Goal: Information Seeking & Learning: Learn about a topic

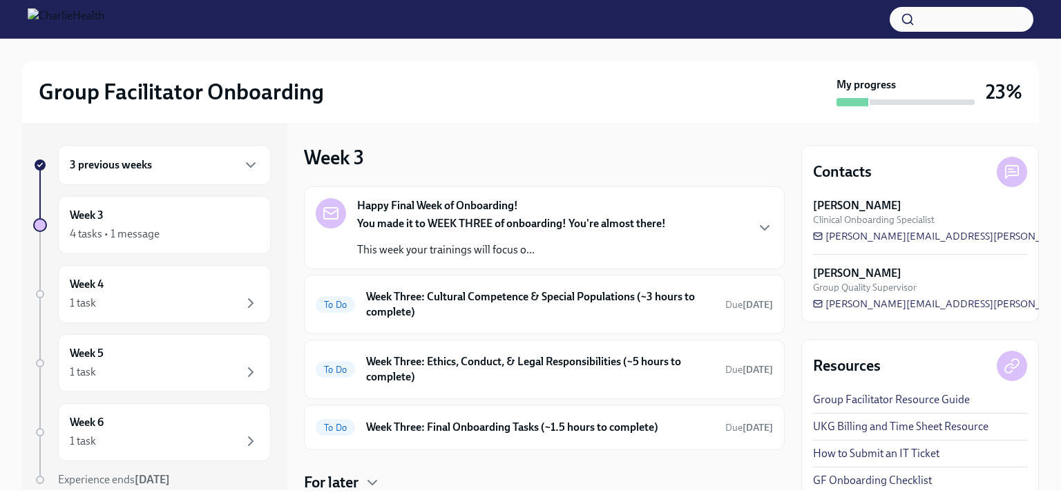
click at [217, 157] on div "3 previous weeks" at bounding box center [164, 165] width 189 height 17
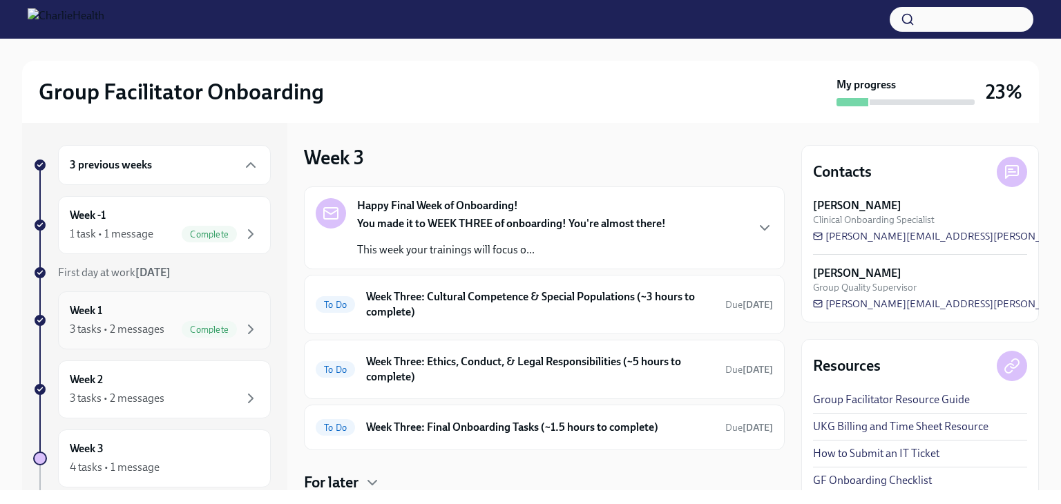
scroll to position [69, 0]
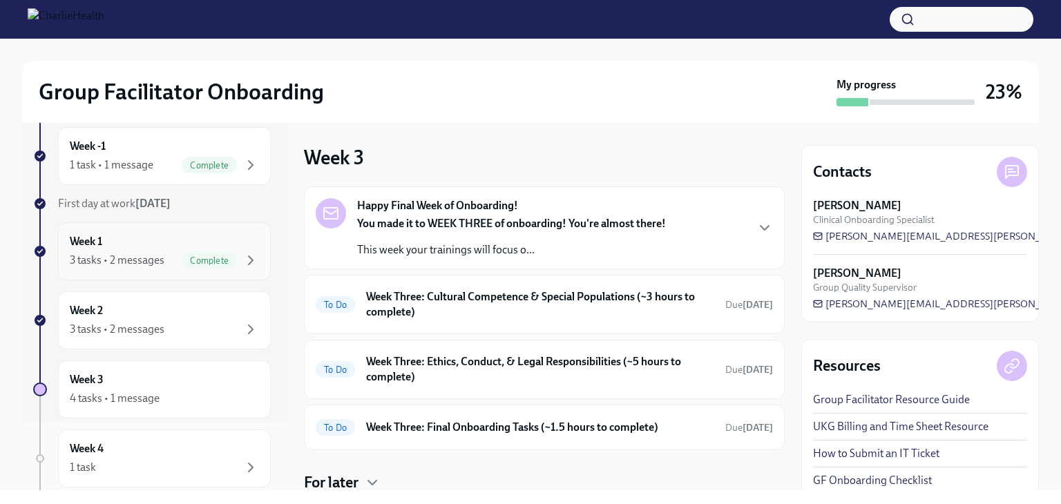
click at [158, 317] on div "Week 2 3 tasks • 2 messages" at bounding box center [164, 320] width 189 height 35
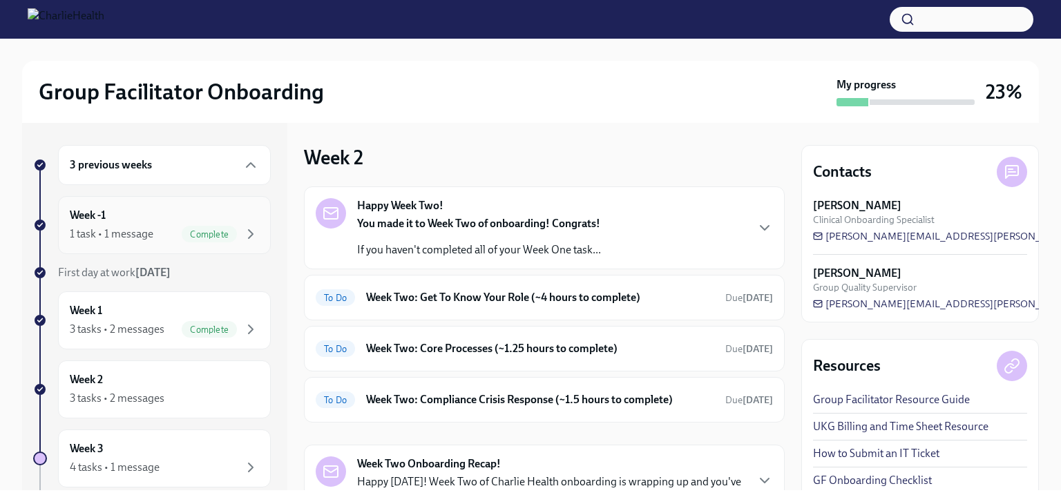
click at [132, 213] on div "Week -1 1 task • 1 message Complete" at bounding box center [164, 225] width 189 height 35
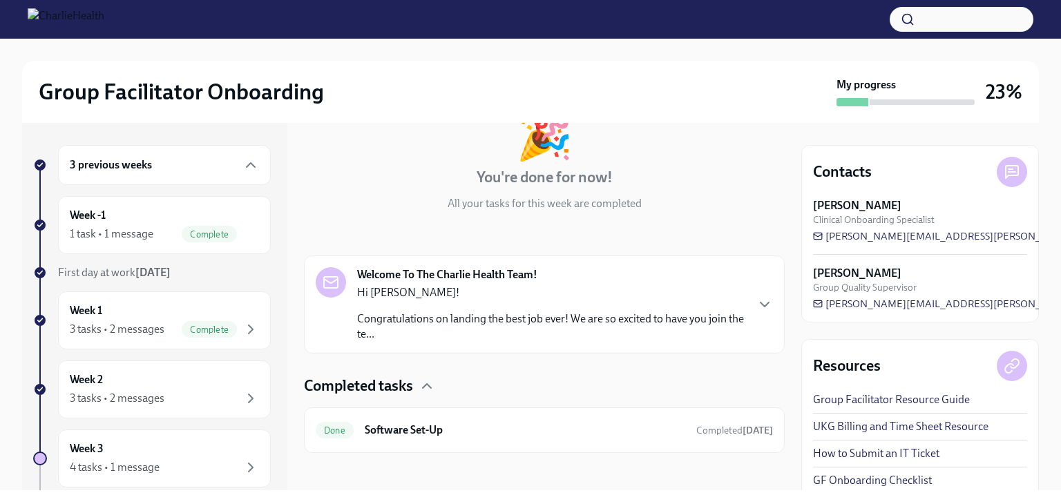
scroll to position [102, 0]
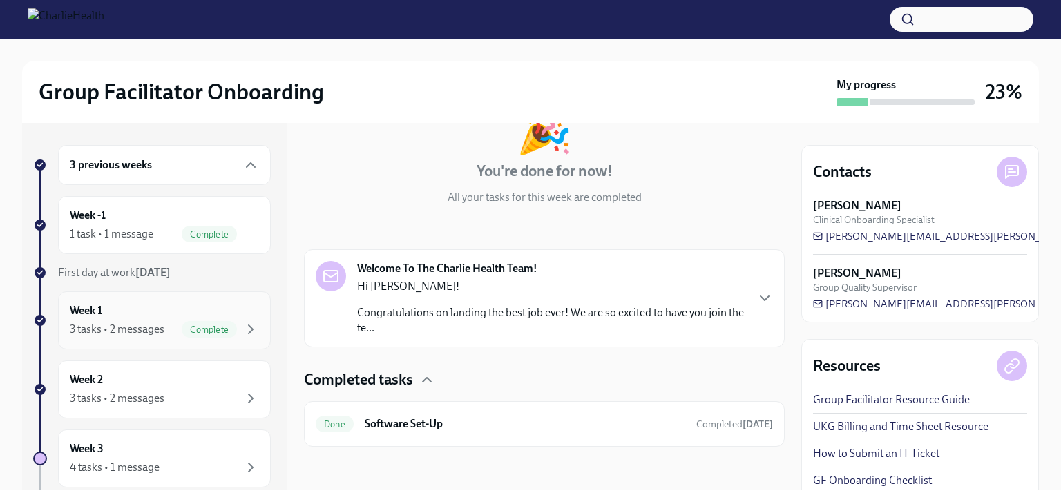
click at [153, 321] on div "3 tasks • 2 messages Complete" at bounding box center [164, 329] width 189 height 17
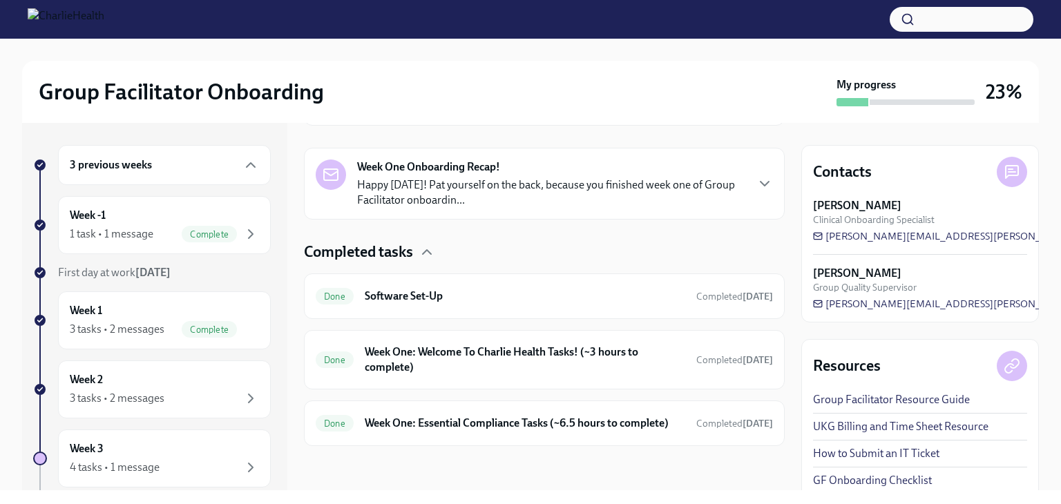
scroll to position [309, 0]
click at [139, 316] on div "Week 1 3 tasks • 2 messages Complete" at bounding box center [164, 320] width 189 height 35
click at [124, 391] on div "3 tasks • 2 messages" at bounding box center [117, 398] width 95 height 15
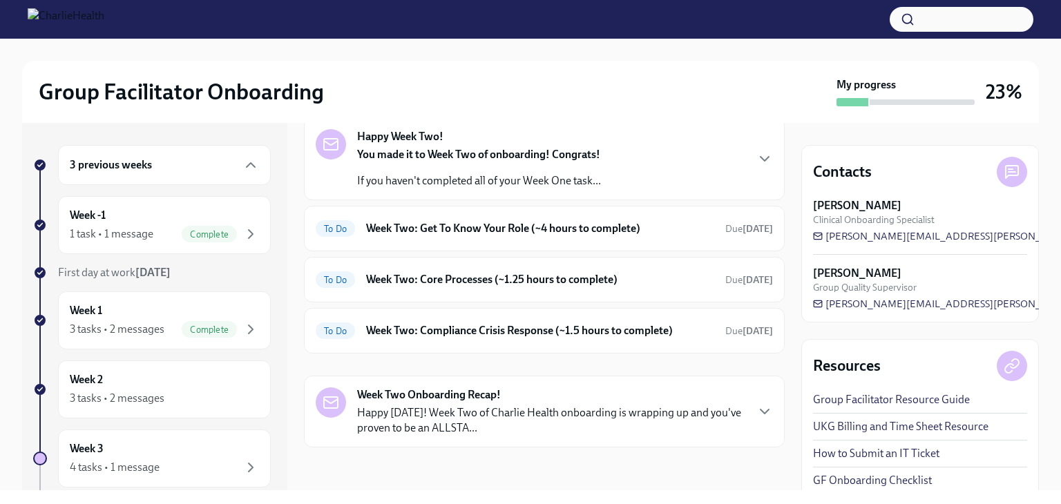
click at [461, 164] on div "You made it to Week Two of onboarding! Congrats! If you haven't completed all o…" at bounding box center [479, 167] width 244 height 41
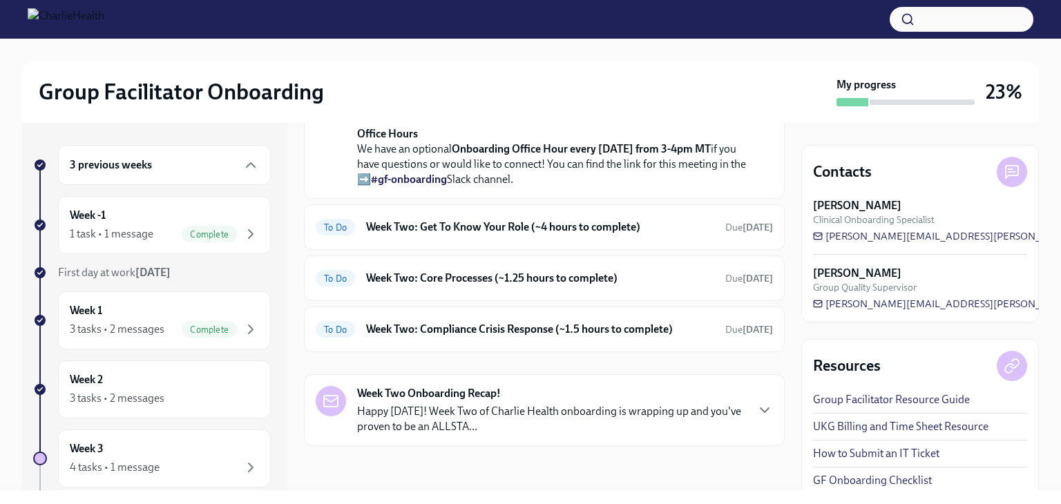
scroll to position [421, 0]
click at [424, 235] on h6 "Week Two: Get To Know Your Role (~4 hours to complete)" at bounding box center [540, 227] width 348 height 15
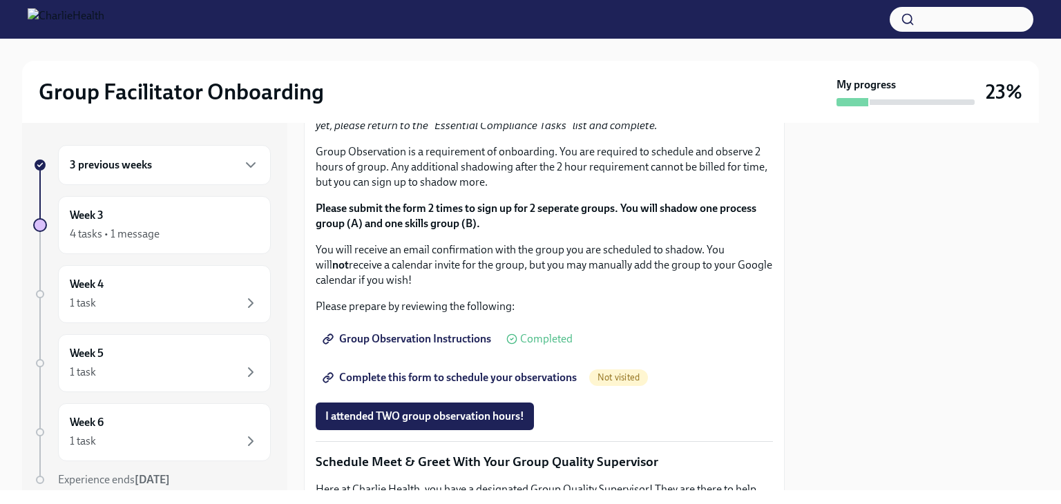
scroll to position [760, 0]
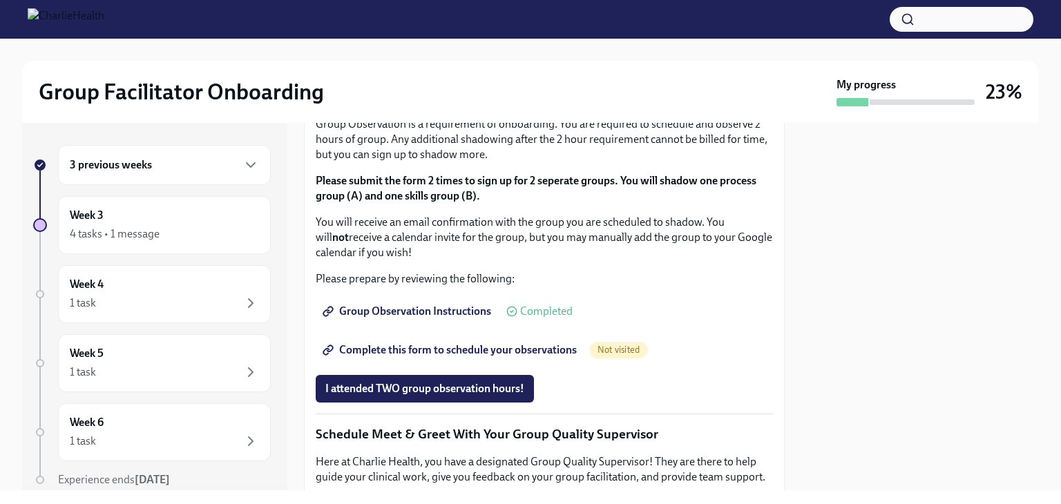
click at [456, 17] on span "I completed these three Docebo courses!" at bounding box center [422, 10] width 194 height 14
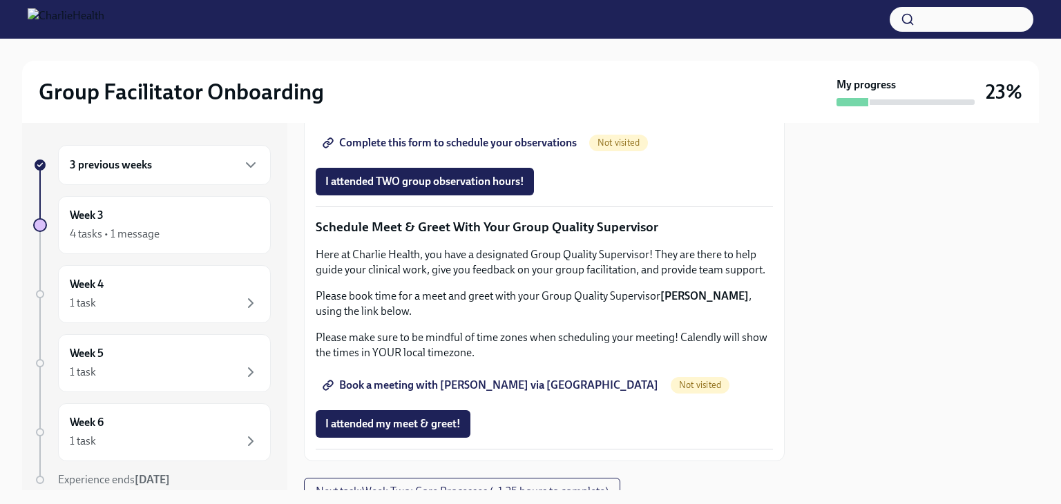
scroll to position [1105, 0]
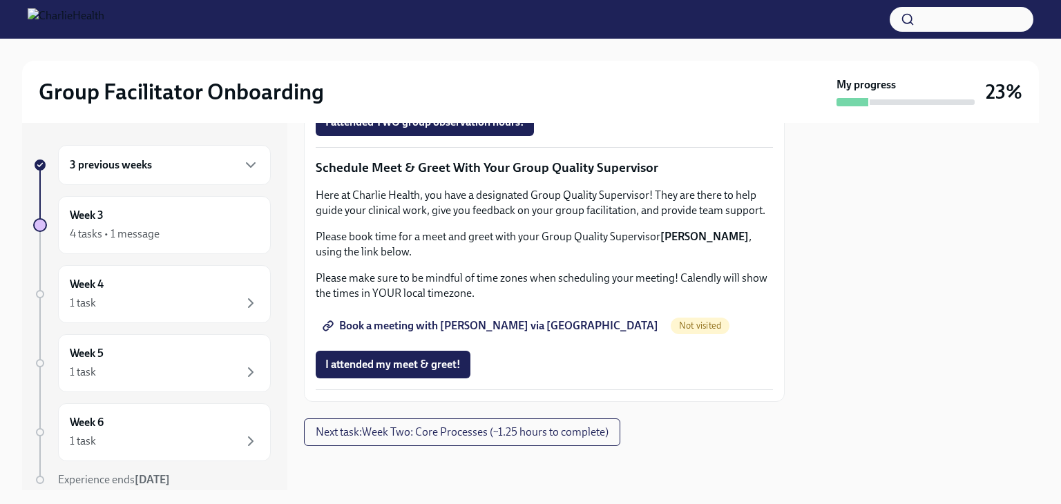
click at [454, 90] on span "Complete this form to schedule your observations" at bounding box center [450, 84] width 251 height 14
click at [513, 129] on span "I attended TWO group observation hours!" at bounding box center [424, 122] width 199 height 14
click at [452, 358] on span "I attended my meet & greet!" at bounding box center [392, 365] width 135 height 14
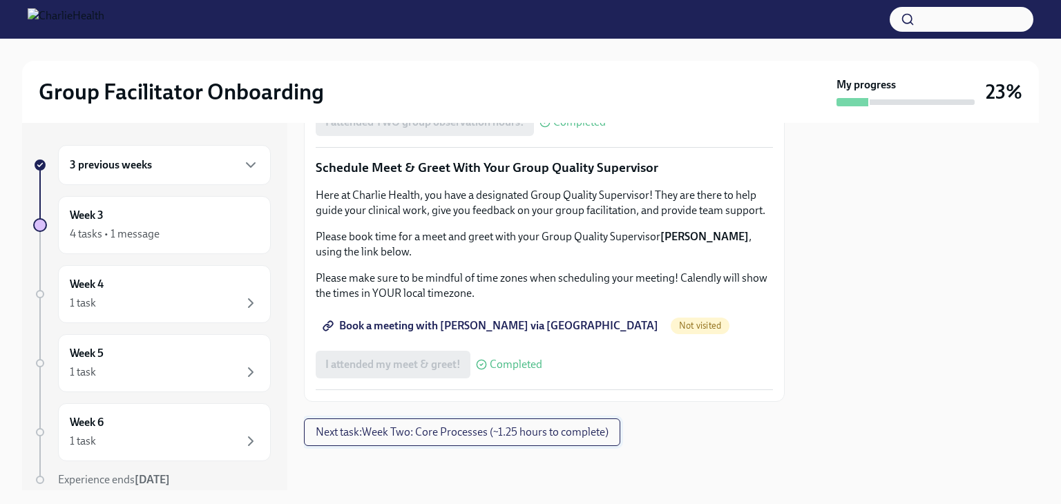
click at [521, 440] on button "Next task : Week Two: Core Processes (~1.25 hours to complete)" at bounding box center [462, 432] width 316 height 28
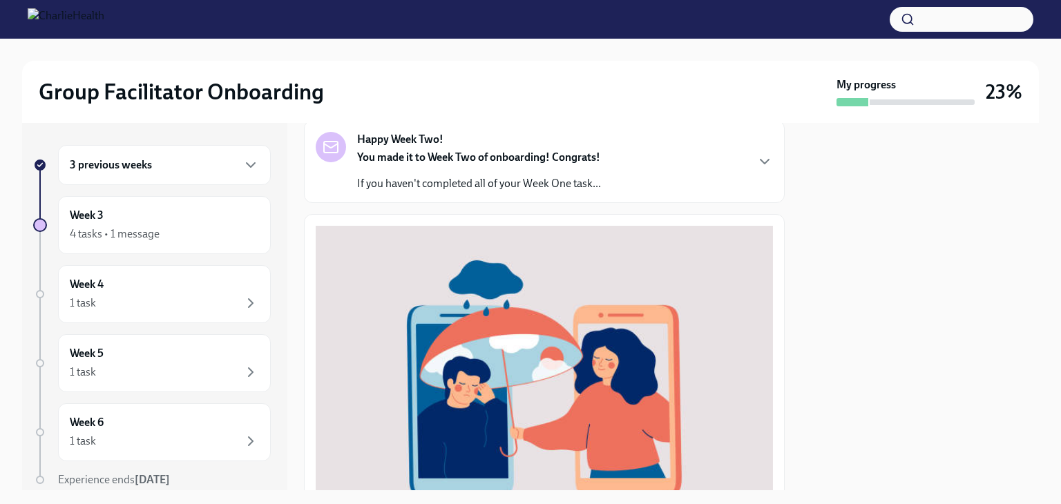
scroll to position [69, 0]
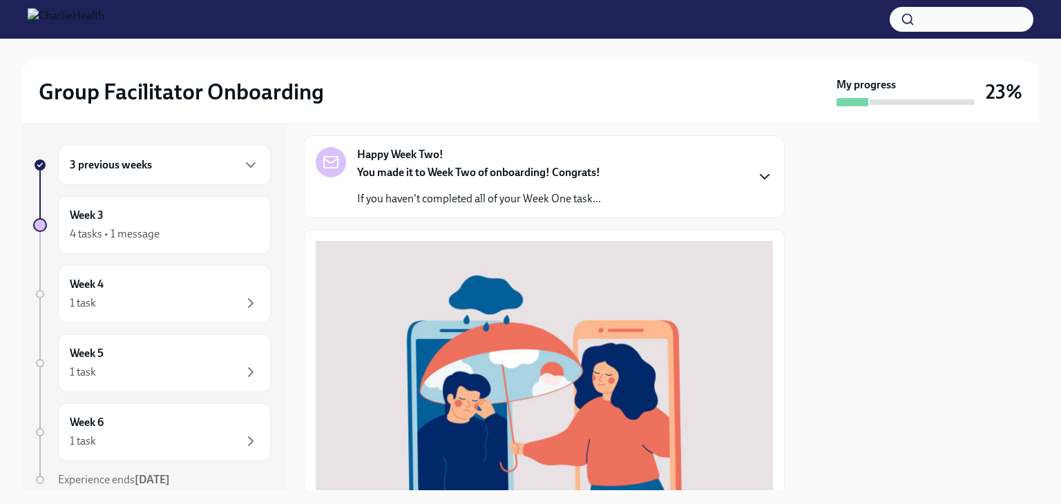
click at [760, 172] on icon "button" at bounding box center [764, 176] width 17 height 17
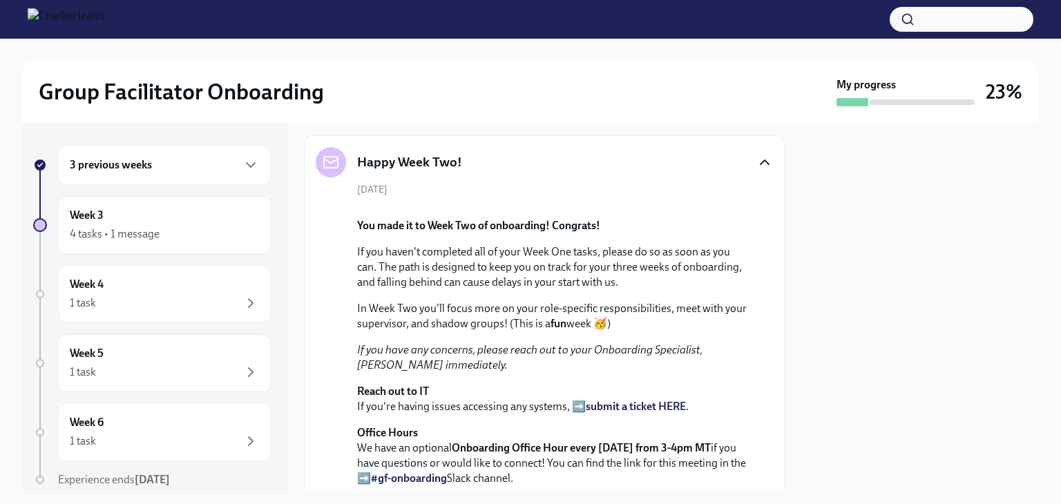
click at [756, 164] on icon "button" at bounding box center [764, 162] width 17 height 17
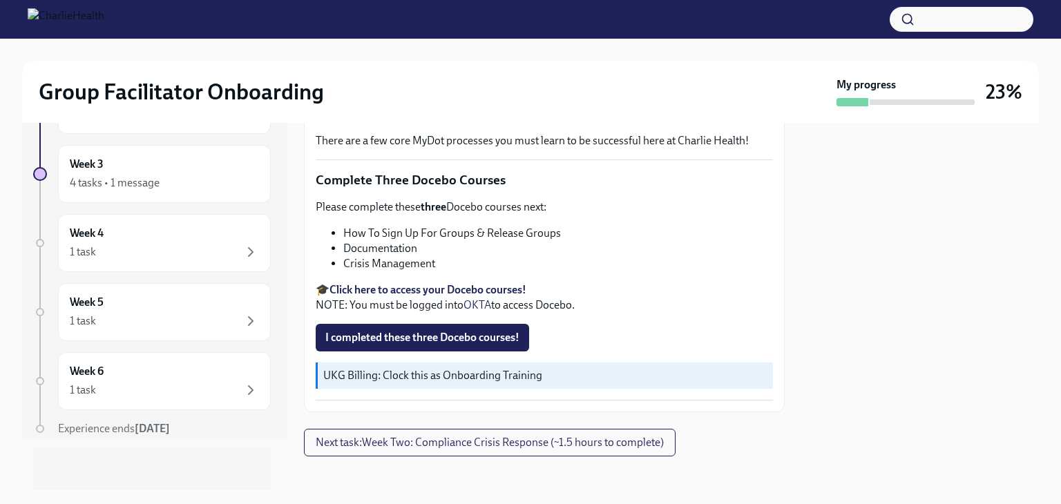
scroll to position [496, 0]
